Goal: Information Seeking & Learning: Check status

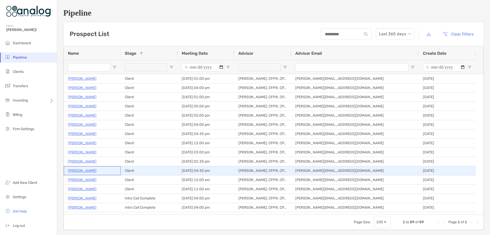
click at [83, 170] on p "[PERSON_NAME]" at bounding box center [82, 170] width 29 height 6
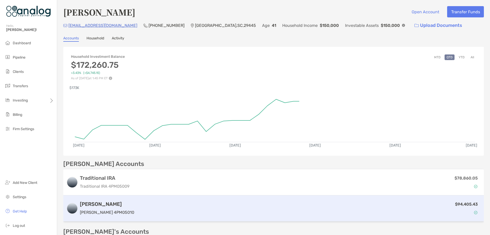
click at [150, 199] on div "Roth IRA Roth IRA 4PM05010 $94,405.43" at bounding box center [273, 208] width 421 height 26
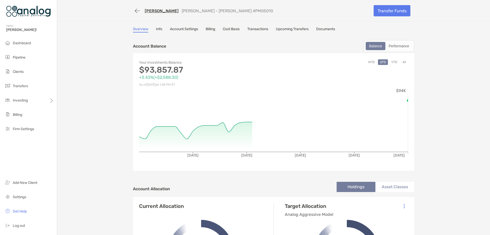
click at [227, 28] on link "Cost Basis" at bounding box center [231, 30] width 17 height 6
